Goal: Information Seeking & Learning: Understand process/instructions

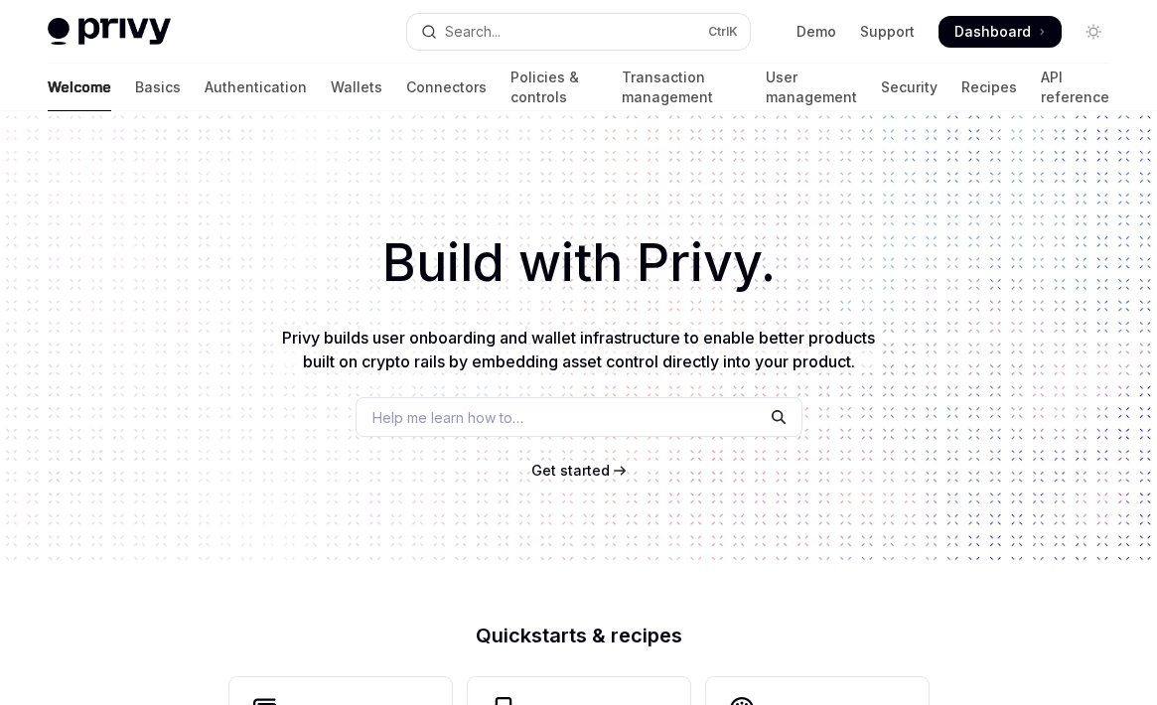
click at [570, 471] on span "Get started" at bounding box center [571, 470] width 78 height 17
